Goal: Information Seeking & Learning: Learn about a topic

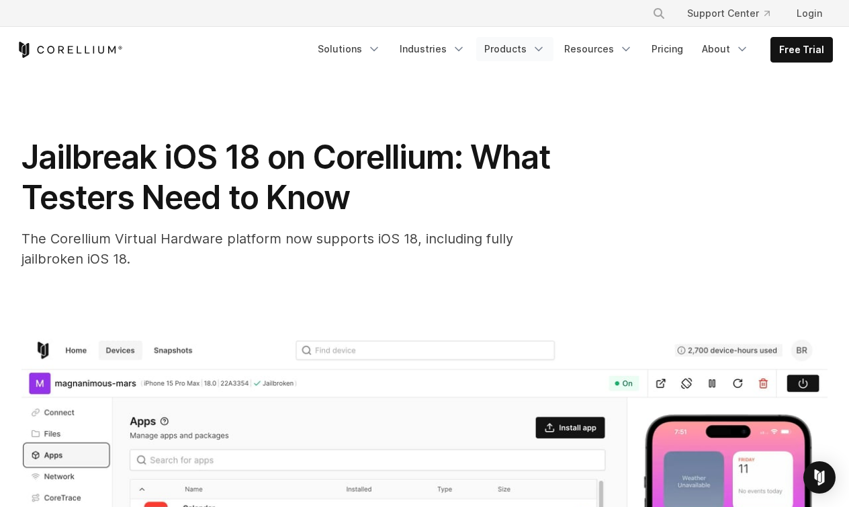
click at [522, 53] on link "Products" at bounding box center [514, 49] width 77 height 24
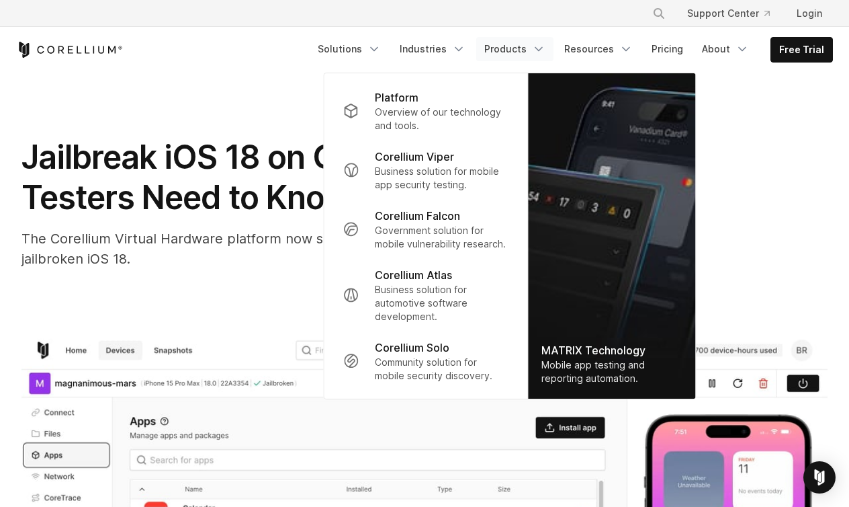
click at [522, 53] on link "Products" at bounding box center [514, 49] width 77 height 24
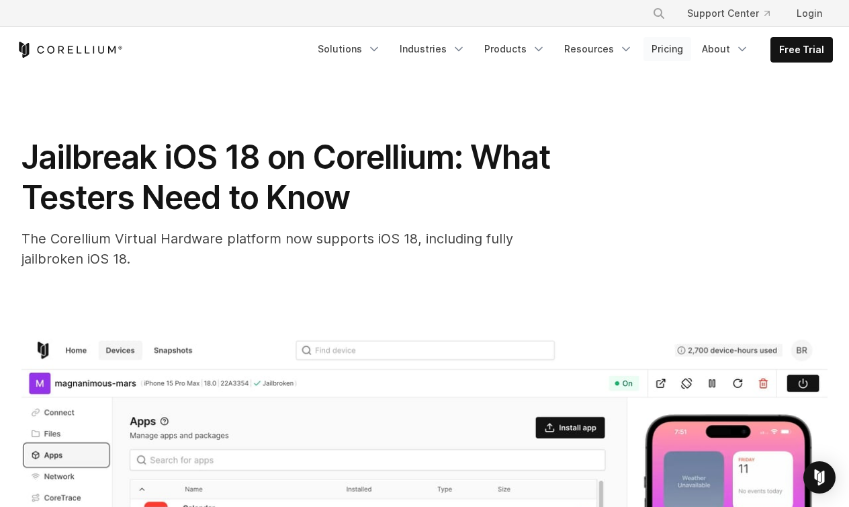
click at [671, 53] on link "Pricing" at bounding box center [668, 49] width 48 height 24
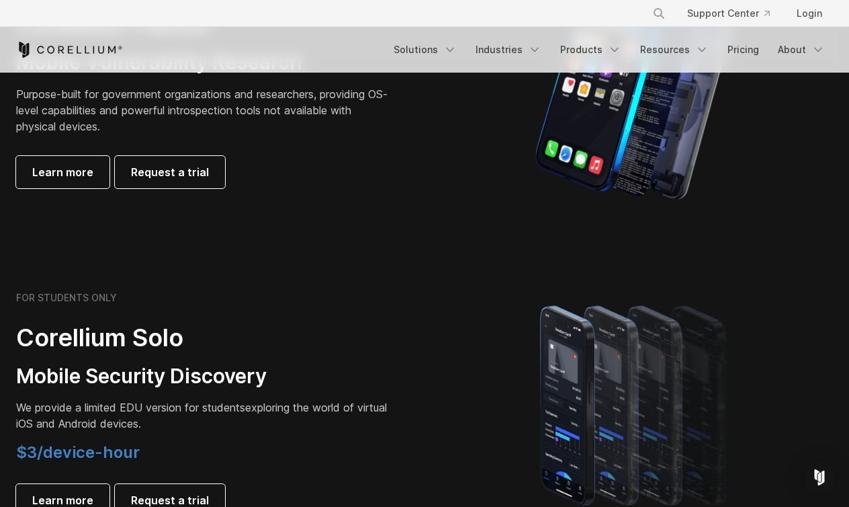
scroll to position [921, 0]
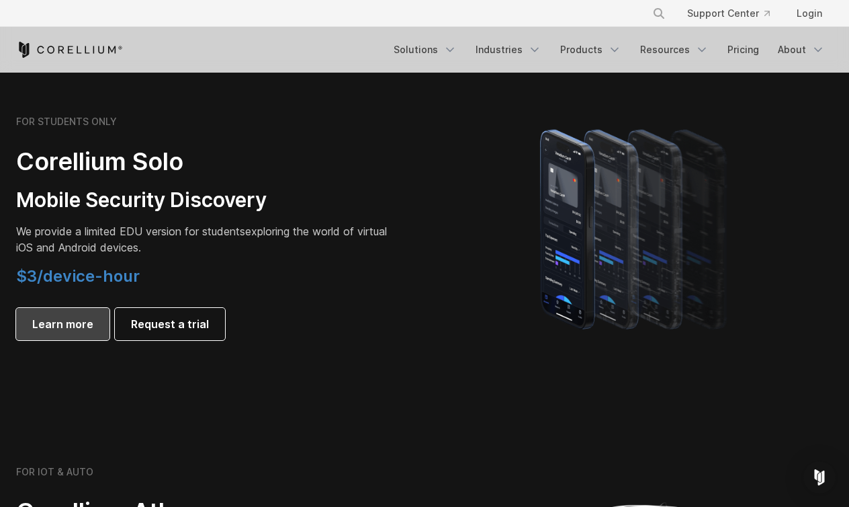
click at [50, 329] on span "Learn more" at bounding box center [62, 324] width 61 height 16
